Goal: Information Seeking & Learning: Stay updated

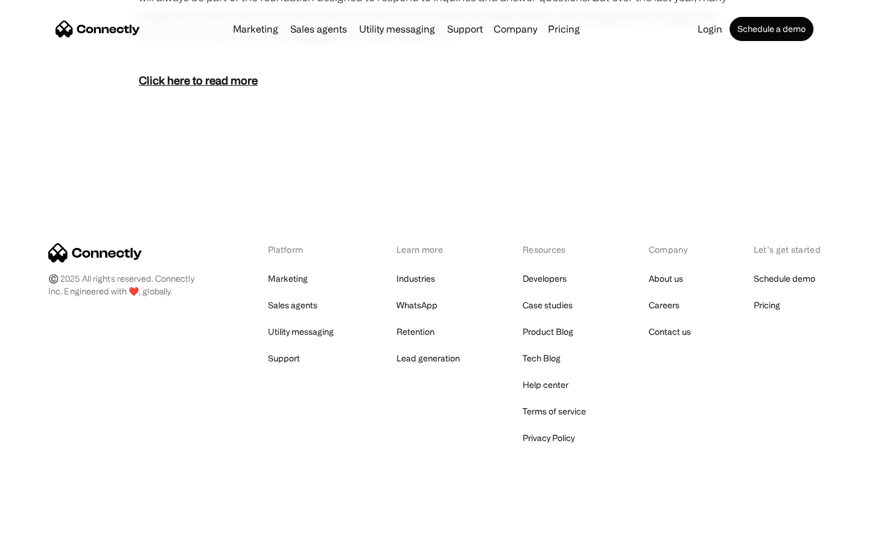
scroll to position [742, 0]
